Goal: Transaction & Acquisition: Obtain resource

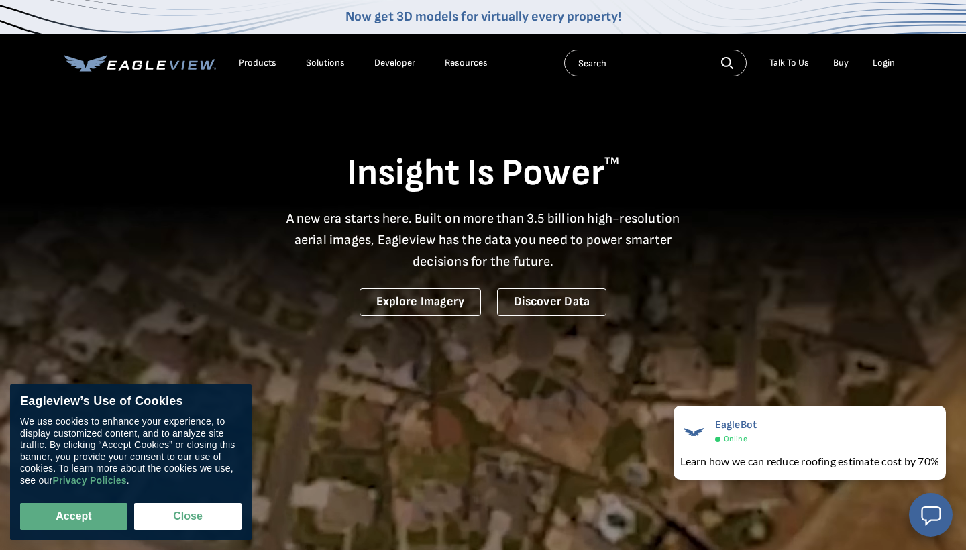
click at [885, 64] on div "Login" at bounding box center [883, 63] width 22 height 12
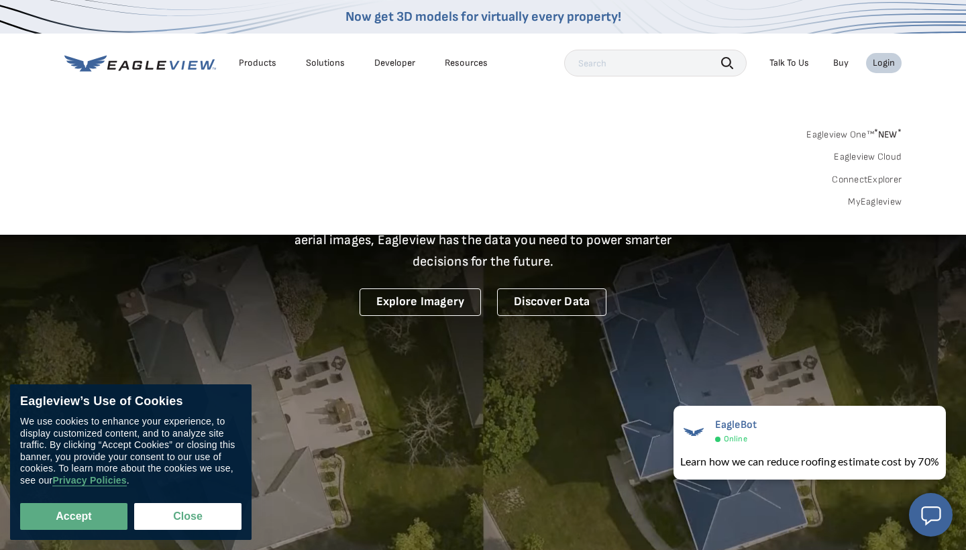
click at [870, 199] on link "MyEagleview" at bounding box center [875, 202] width 54 height 12
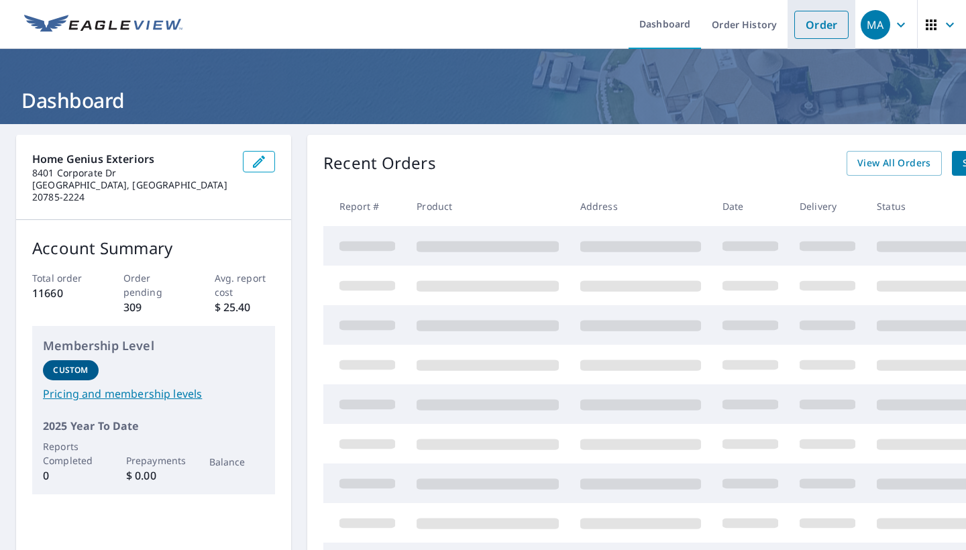
click at [807, 29] on link "Order" at bounding box center [821, 25] width 54 height 28
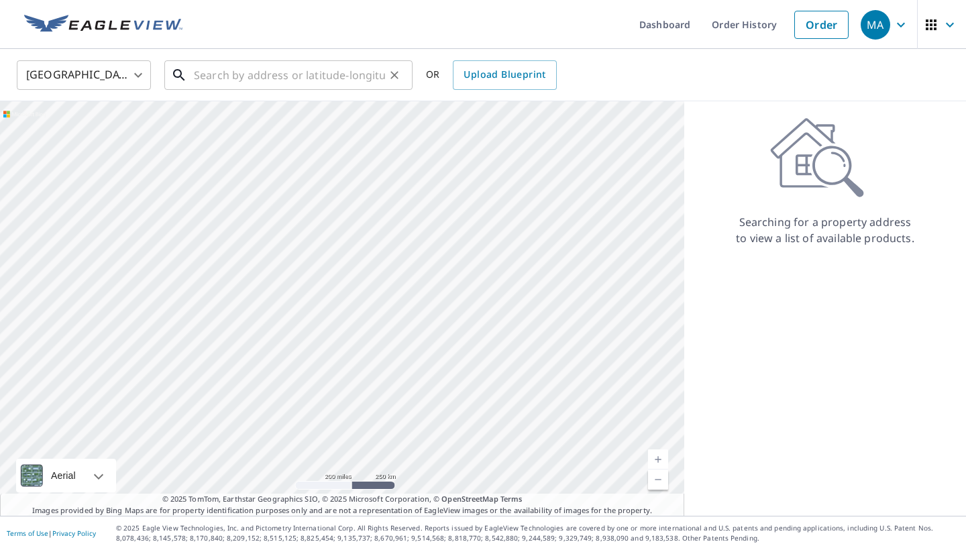
click at [245, 78] on input "text" at bounding box center [289, 75] width 191 height 38
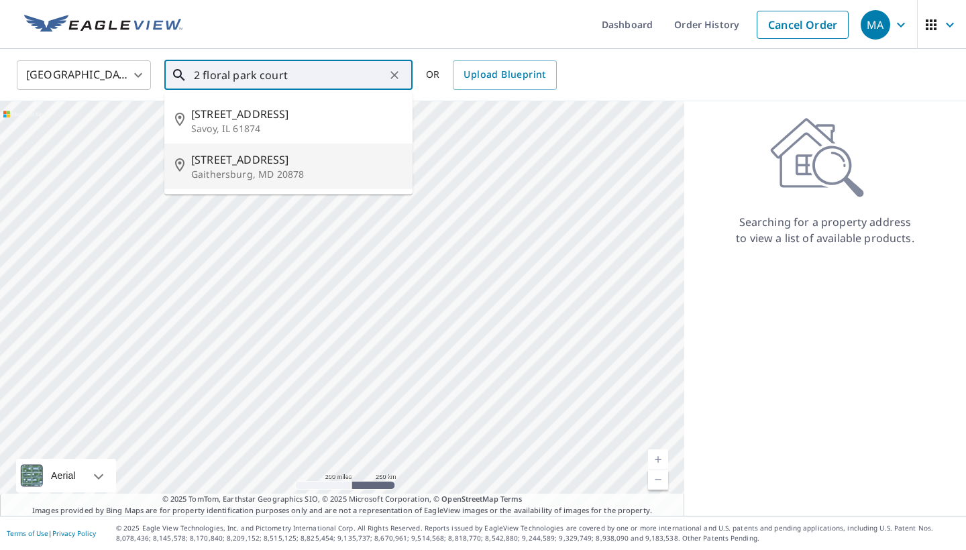
click at [330, 162] on span "2 Floral Park Ct" at bounding box center [296, 160] width 211 height 16
type input "2 Floral Park Ct Gaithersburg, MD 20878"
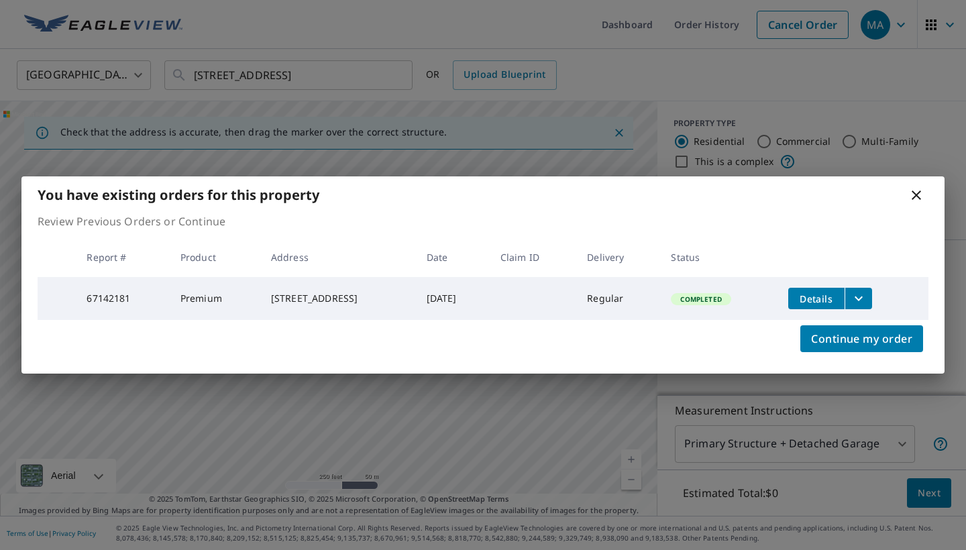
click at [866, 290] on icon "filesDropdownBtn-67142181" at bounding box center [858, 298] width 16 height 16
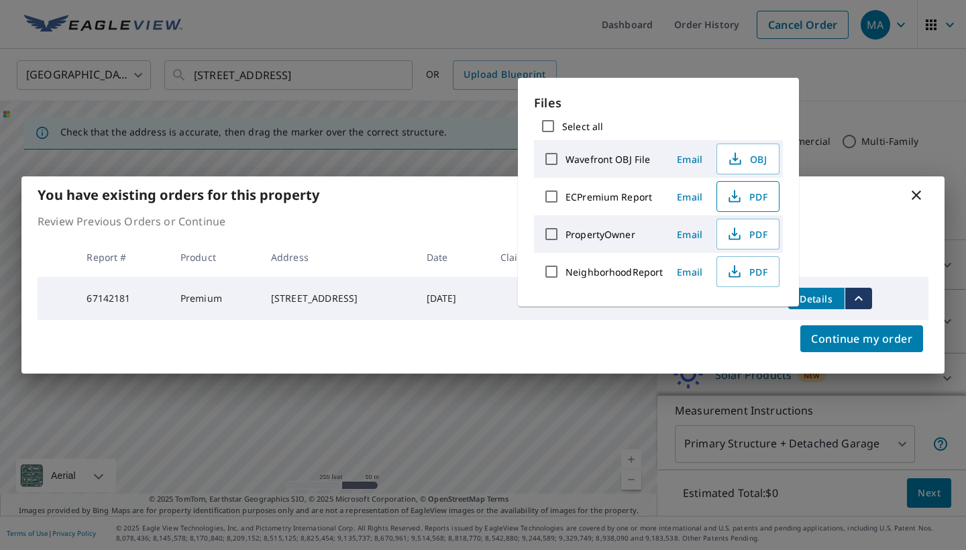
click at [734, 193] on icon "button" at bounding box center [734, 196] width 16 height 16
